Goal: Navigation & Orientation: Find specific page/section

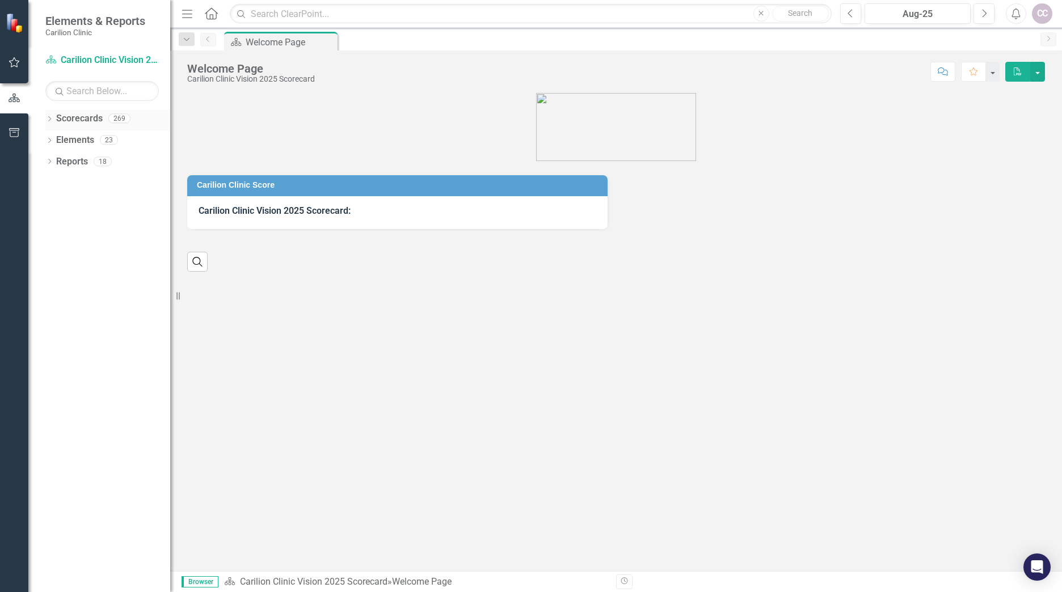
click at [86, 119] on link "Scorecards" at bounding box center [79, 118] width 47 height 13
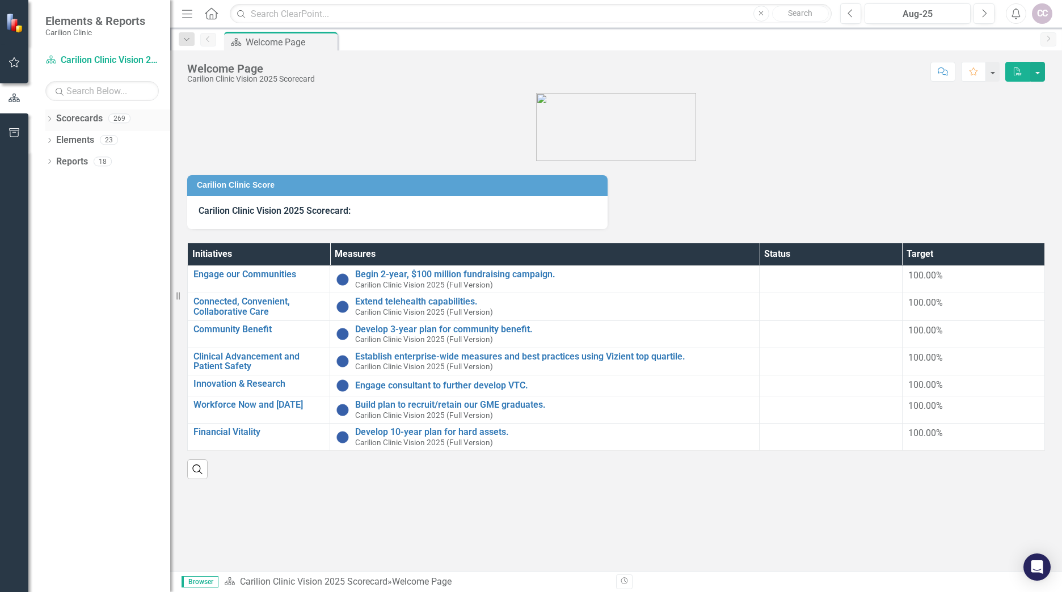
click at [52, 121] on icon "Dropdown" at bounding box center [49, 120] width 8 height 6
click at [99, 138] on link "Carilion Clinic" at bounding box center [116, 140] width 108 height 13
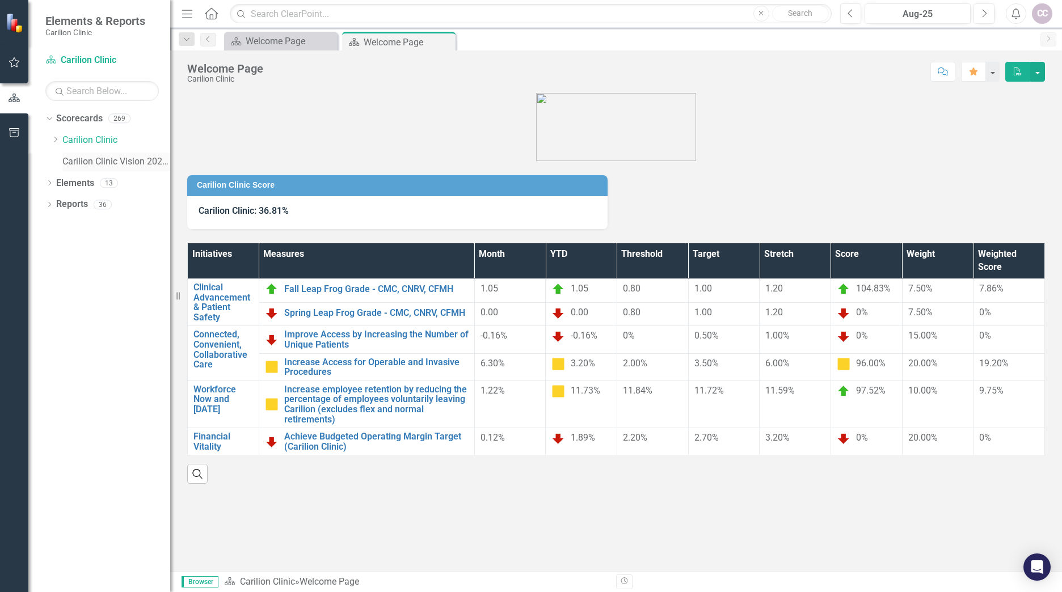
click at [119, 161] on link "Carilion Clinic Vision 2025 (Full Version)" at bounding box center [116, 161] width 108 height 13
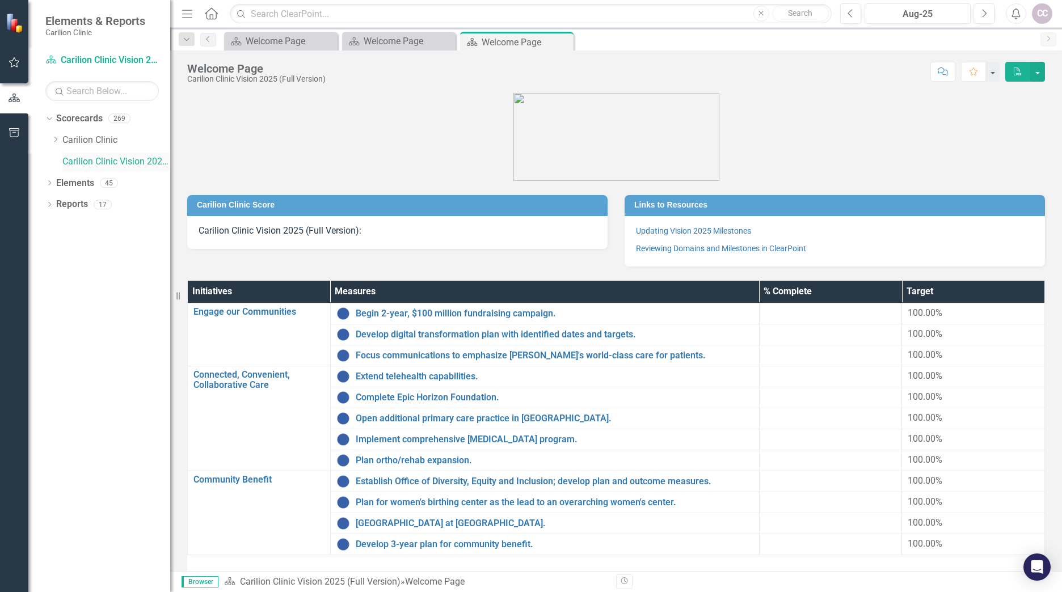
click at [89, 158] on link "Carilion Clinic Vision 2025 (Full Version)" at bounding box center [116, 161] width 108 height 13
click at [97, 140] on link "Carilion Clinic" at bounding box center [116, 140] width 108 height 13
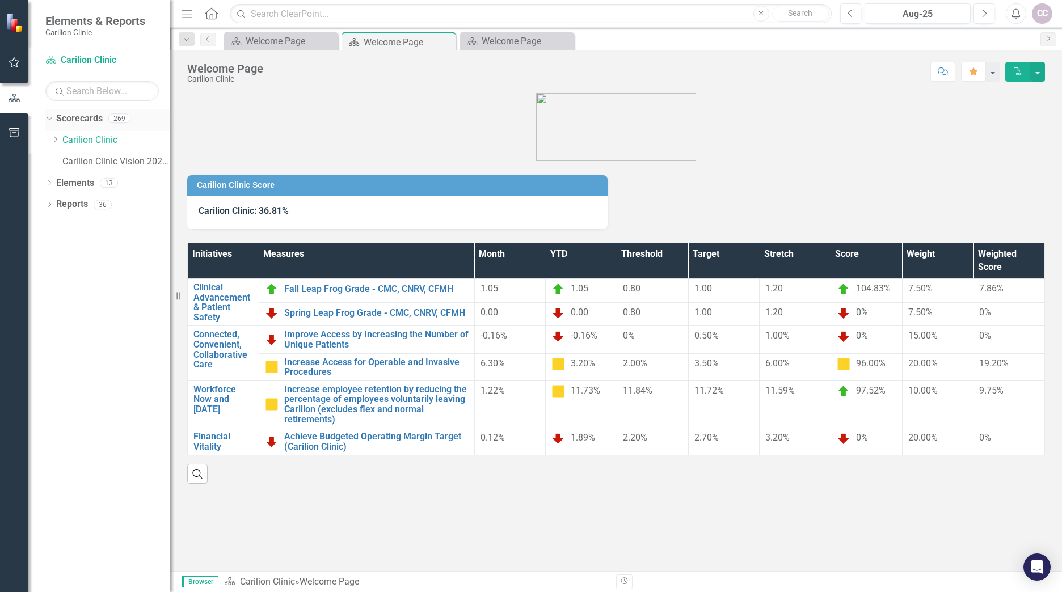
click at [91, 120] on link "Scorecards" at bounding box center [79, 118] width 47 height 13
click at [48, 204] on icon "Dropdown" at bounding box center [49, 205] width 8 height 6
click at [49, 184] on icon "Dropdown" at bounding box center [49, 184] width 8 height 6
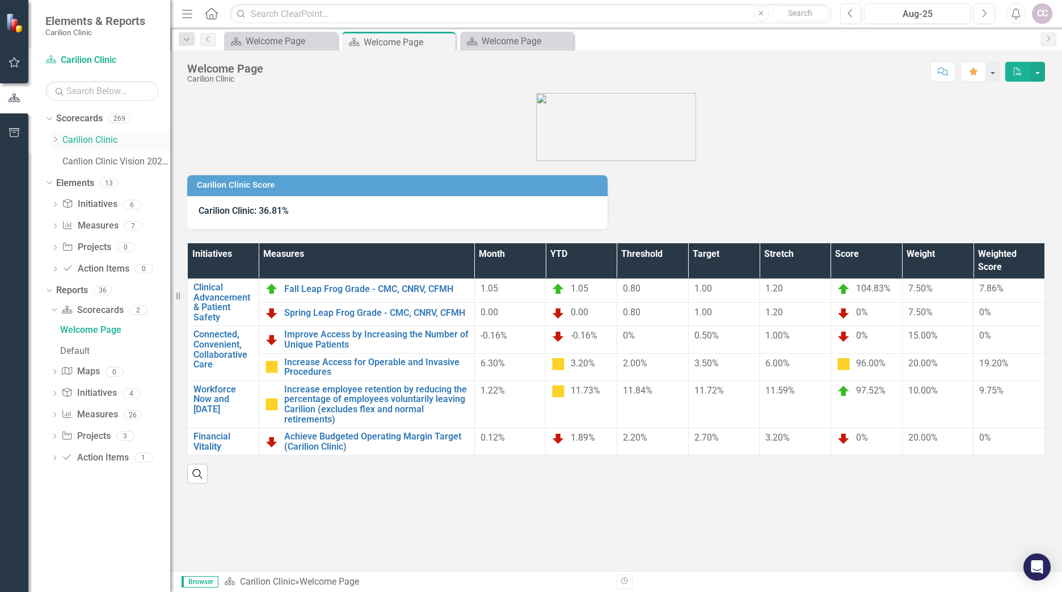
click at [55, 142] on icon at bounding box center [55, 140] width 3 height 6
click at [111, 187] on link "Department of FCM" at bounding box center [122, 183] width 96 height 13
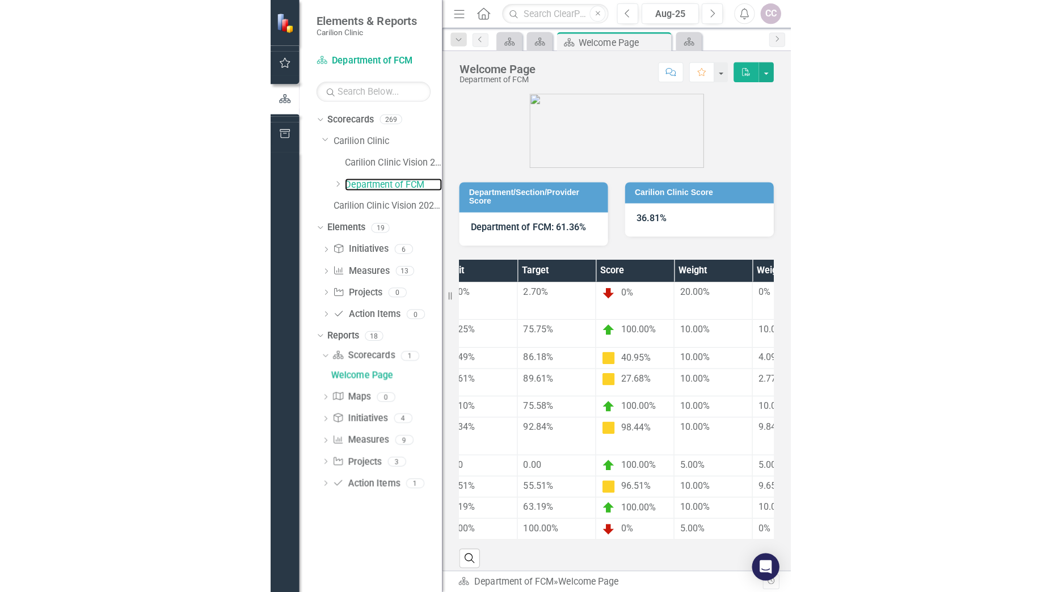
scroll to position [0, 476]
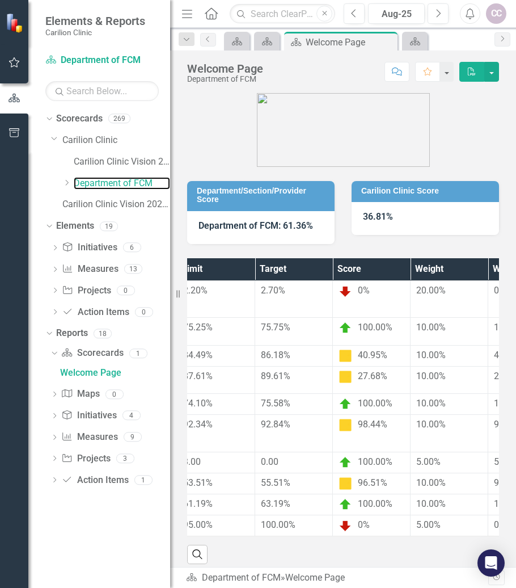
drag, startPoint x: 174, startPoint y: 296, endPoint x: 42, endPoint y: 305, distance: 132.4
click at [42, 305] on div "Elements & Reports Carilion Clinic Scorecard Department of FCM Search Dropdown …" at bounding box center [85, 294] width 170 height 588
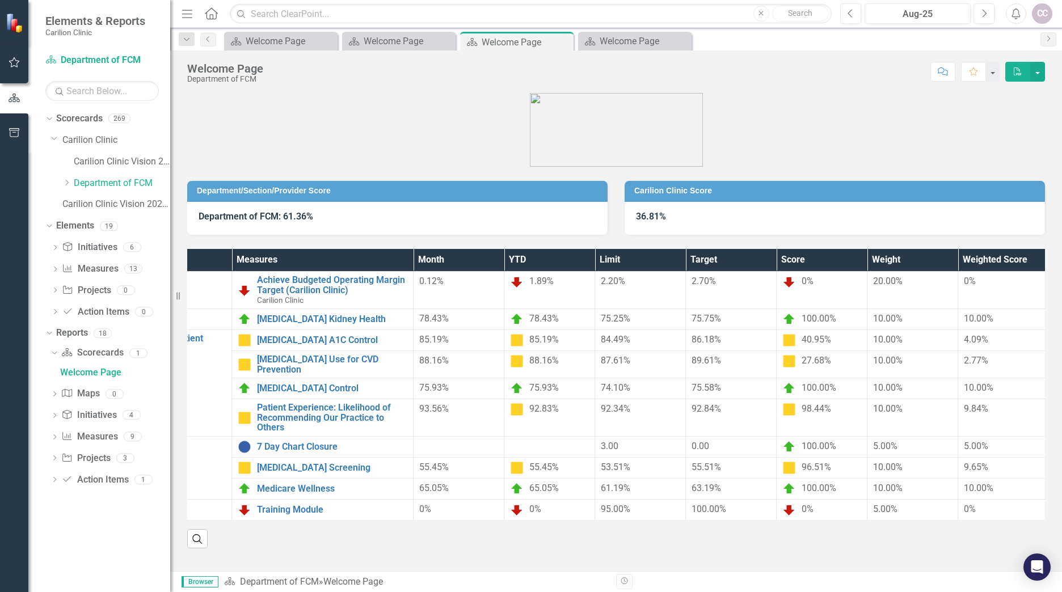
scroll to position [0, 141]
